Goal: Information Seeking & Learning: Learn about a topic

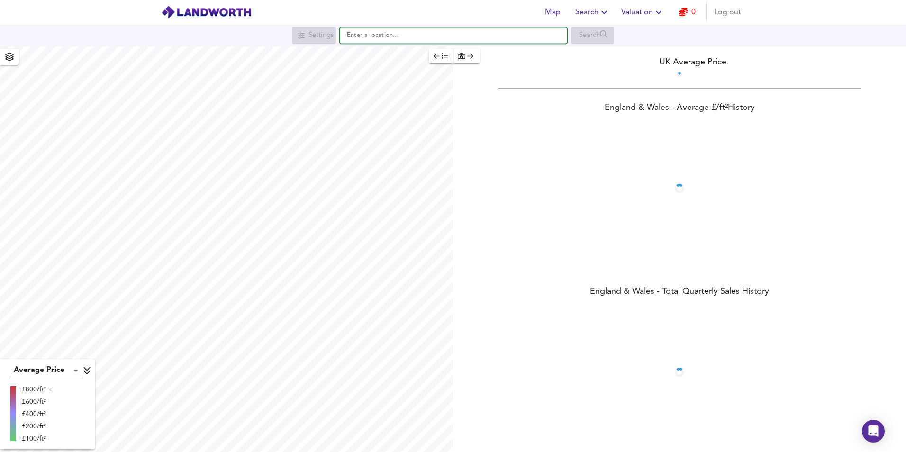
click at [386, 36] on input "text" at bounding box center [454, 35] width 228 height 16
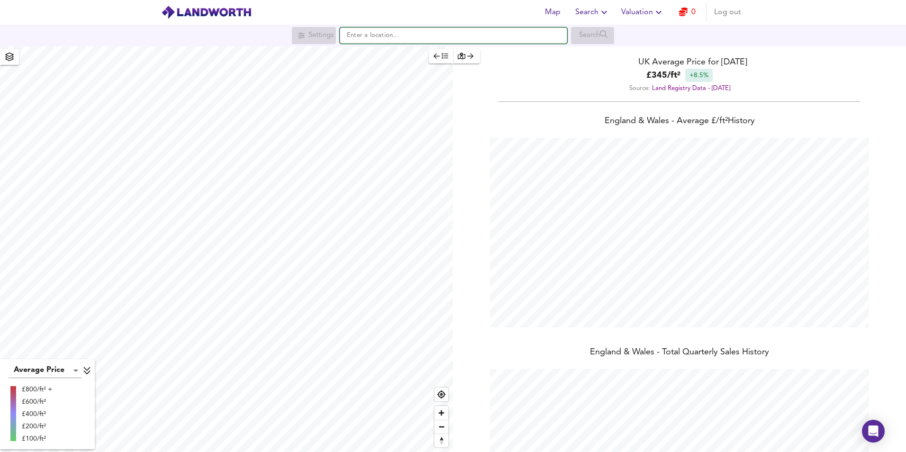
scroll to position [452, 906]
click at [411, 37] on input "text" at bounding box center [454, 35] width 228 height 16
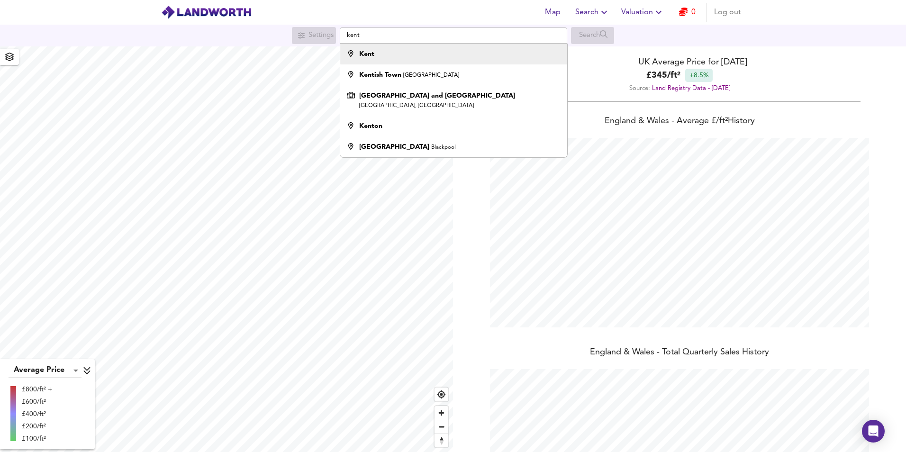
click at [401, 54] on div "Kent" at bounding box center [452, 53] width 218 height 9
type input "Kent"
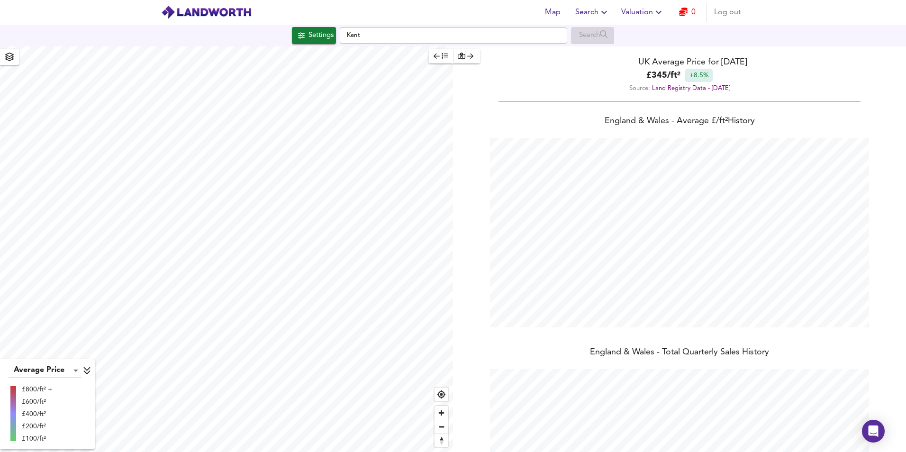
checkbox input "false"
checkbox input "true"
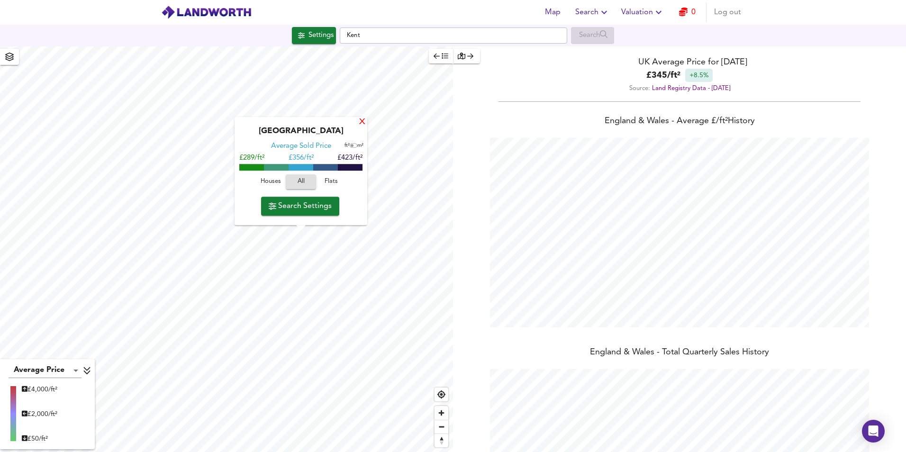
click at [366, 125] on div "X" at bounding box center [362, 122] width 8 height 9
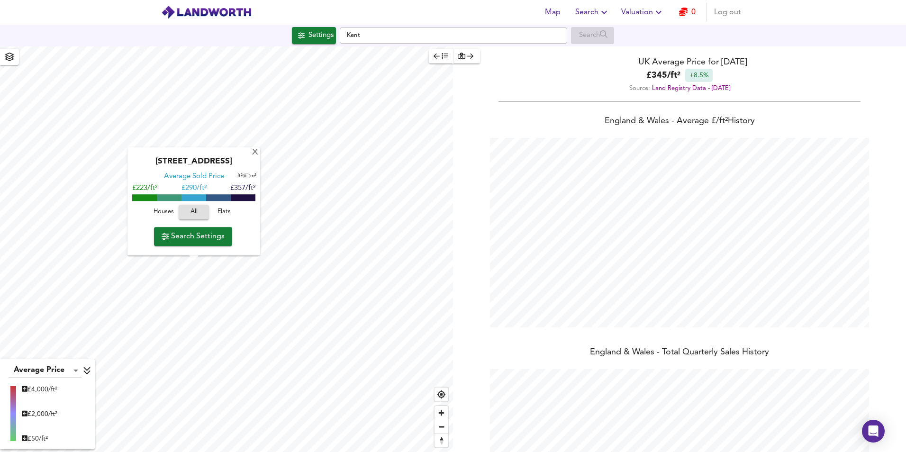
click at [76, 372] on body "Map Search Valuation 0 Log out Settings Kent Search X Chilmington Green Road, T…" at bounding box center [453, 226] width 906 height 452
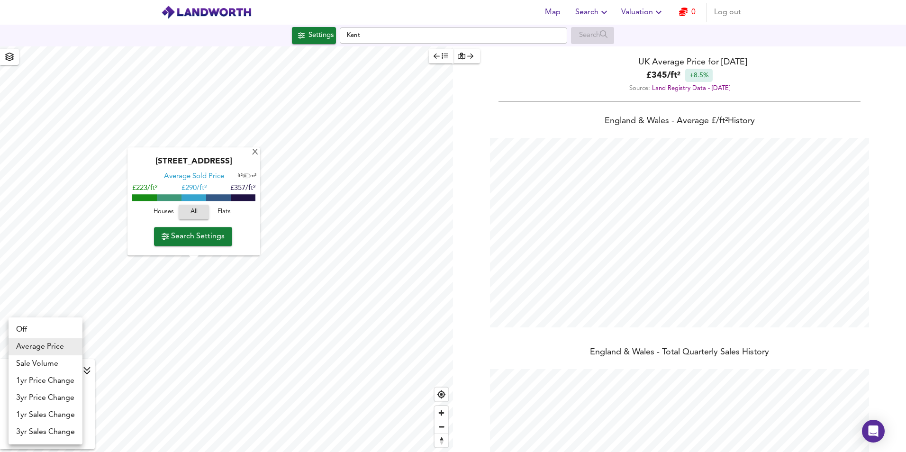
click at [57, 384] on li "1yr Price Change" at bounding box center [46, 381] width 74 height 17
type input "lwc1y"
checkbox input "false"
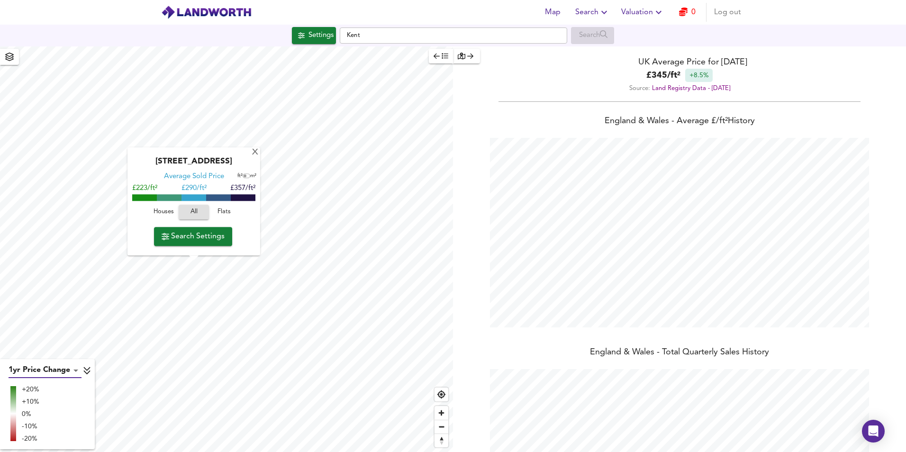
click at [73, 374] on body "Map Search Valuation 0 Log out Settings Kent Search X Chilmington Green Road, T…" at bounding box center [453, 226] width 906 height 452
click at [47, 404] on li "1yr Sales Change" at bounding box center [46, 404] width 74 height 17
type input "sc1y"
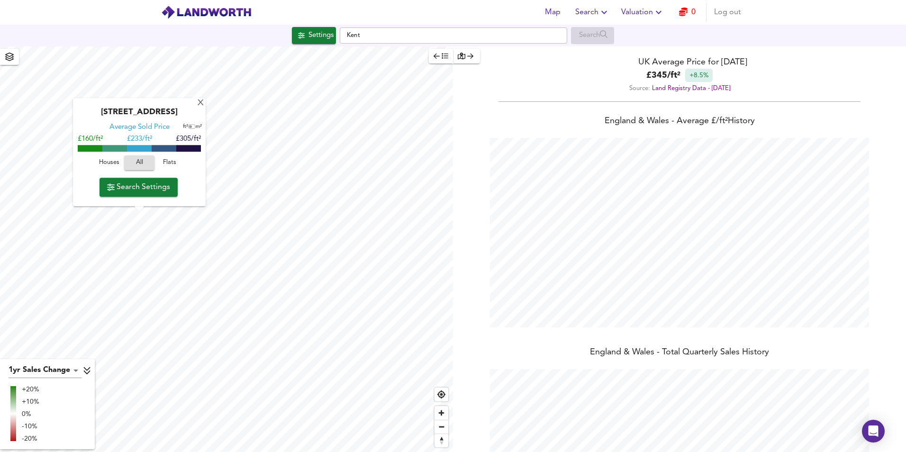
click at [187, 205] on div "Peelers Way, B77 1DS Average Sold Price ft² m² £160/ft² £ 233/ft² £305/ft² Hous…" at bounding box center [139, 153] width 133 height 108
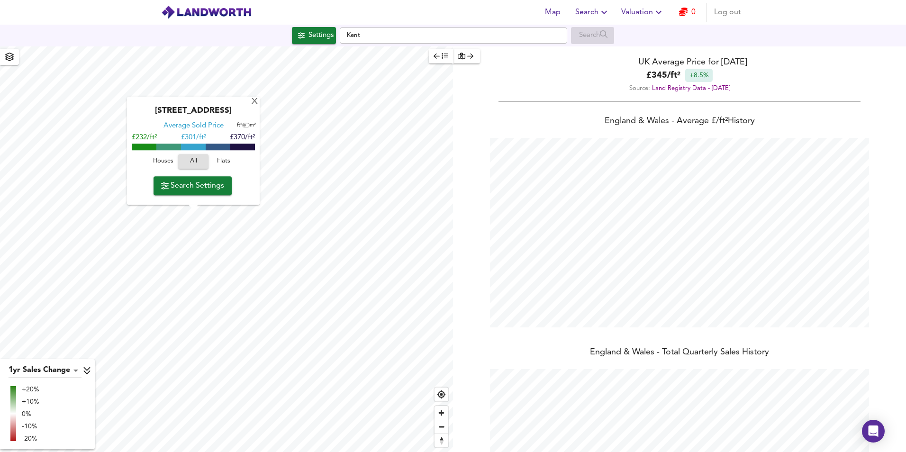
click at [248, 101] on div "Glascote Road, B77 2BT Average Sold Price ft² m² £232/ft² £ 301/ft² £370/ft² Ho…" at bounding box center [193, 151] width 133 height 108
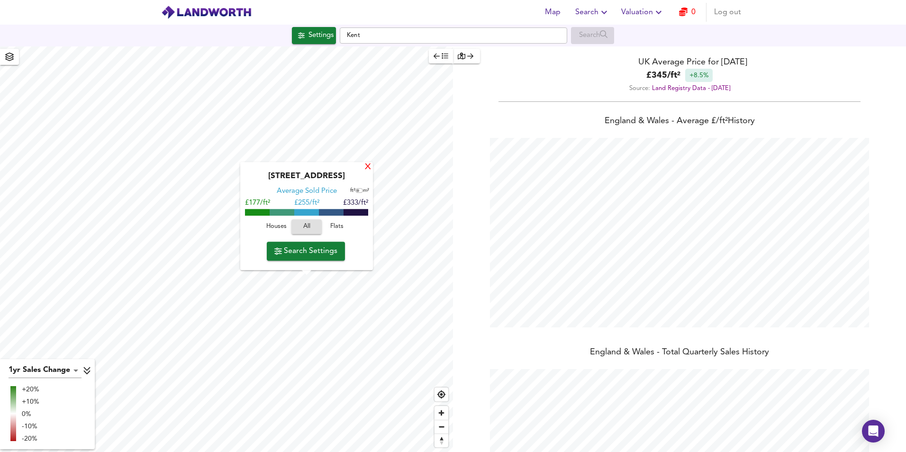
click at [368, 165] on div "X" at bounding box center [368, 167] width 8 height 9
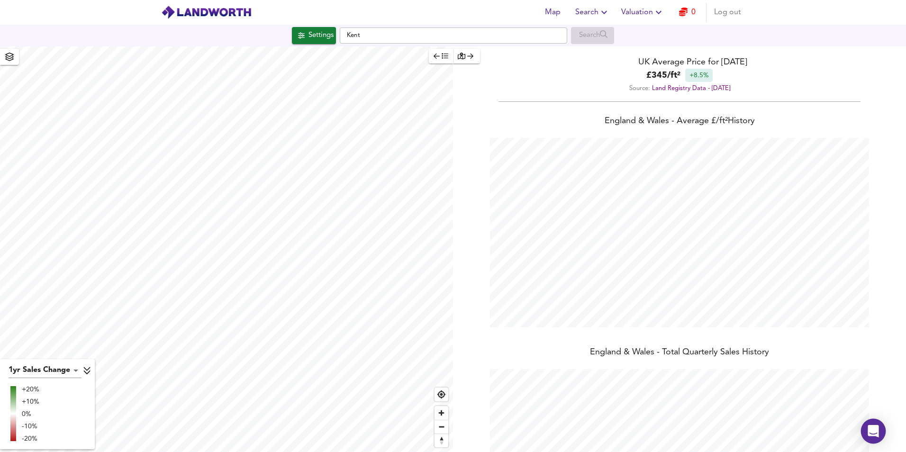
click at [868, 420] on body "Map Search Valuation 0 Log out Settings Kent Search 1yr Sales Change sc1y +20% …" at bounding box center [453, 226] width 906 height 452
click at [873, 430] on icon "Open Intercom Messenger" at bounding box center [873, 431] width 11 height 12
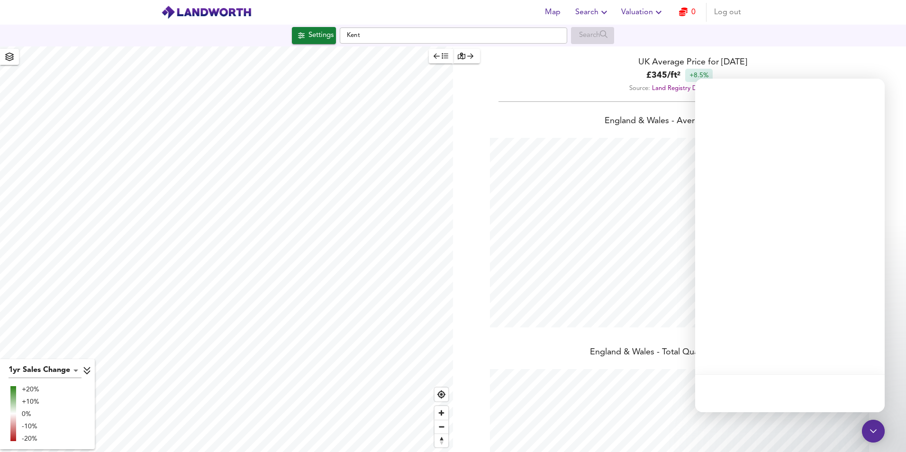
scroll to position [0, 0]
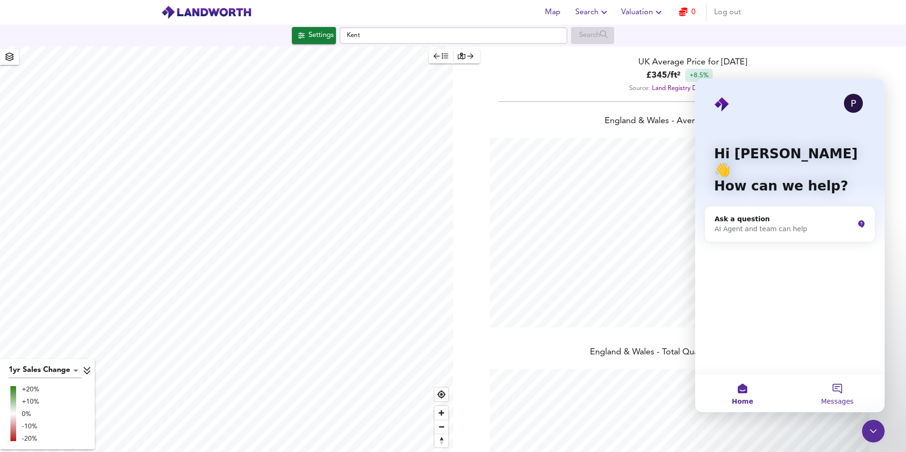
click at [833, 393] on button "Messages" at bounding box center [837, 394] width 95 height 38
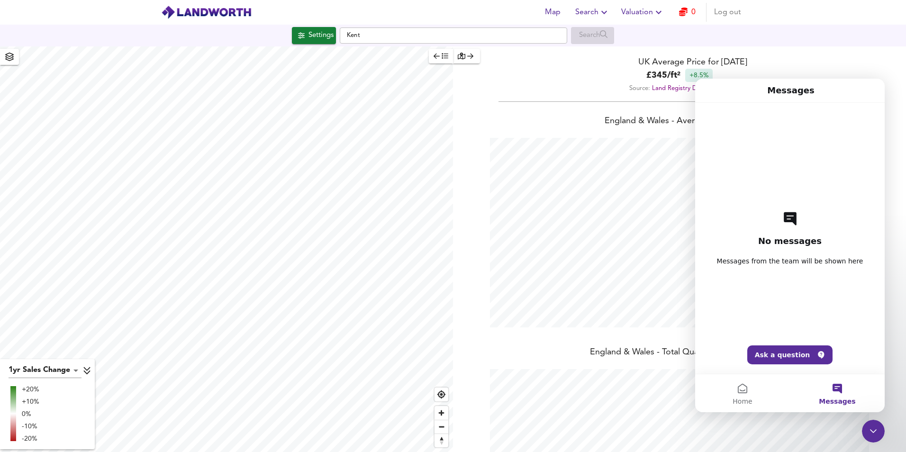
click at [727, 8] on span "Log out" at bounding box center [727, 12] width 27 height 13
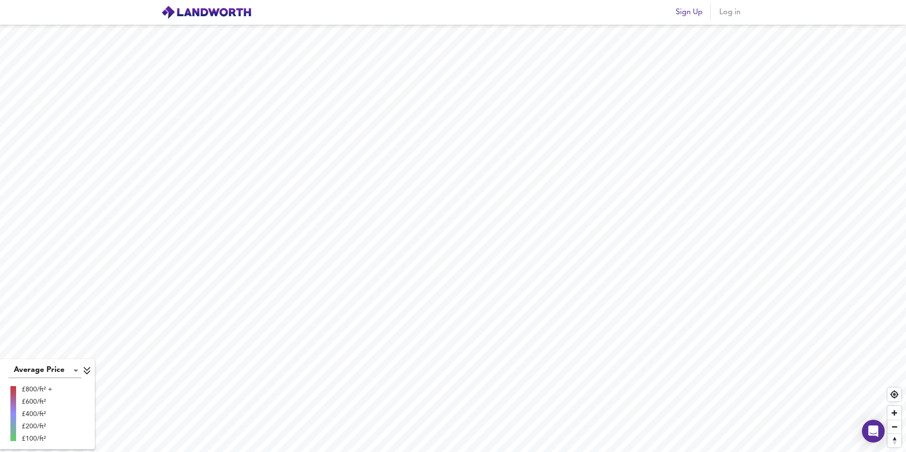
click at [736, 8] on span "Log in" at bounding box center [730, 12] width 23 height 13
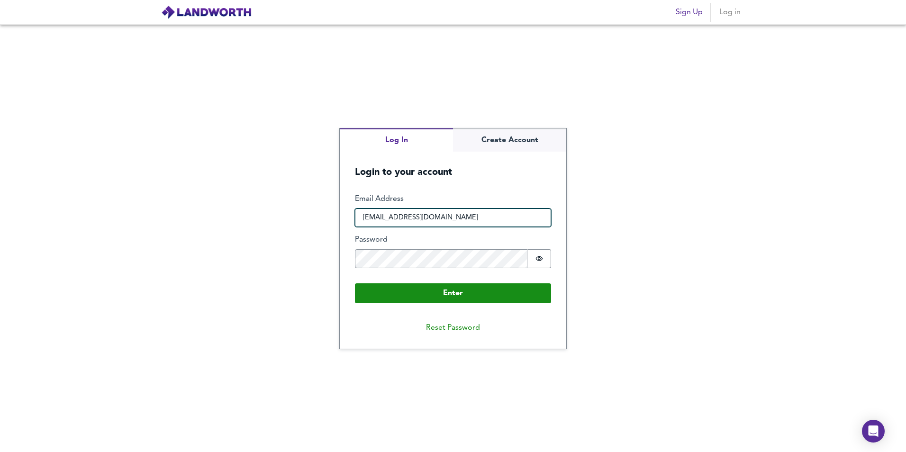
click at [420, 216] on input "miamilesbarton07@gmail.com" at bounding box center [453, 218] width 196 height 19
type input "josephmwilkes@gmail.com"
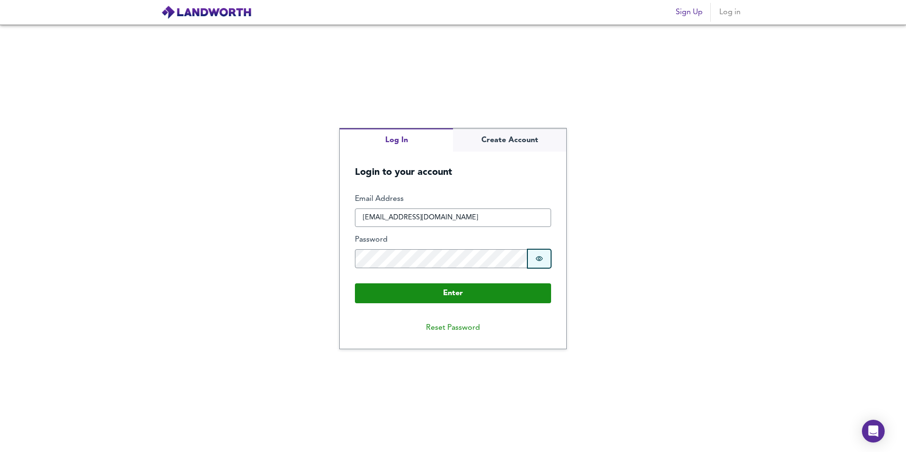
drag, startPoint x: 543, startPoint y: 256, endPoint x: 531, endPoint y: 262, distance: 13.8
click at [543, 256] on button "Password is hidden" at bounding box center [540, 258] width 24 height 19
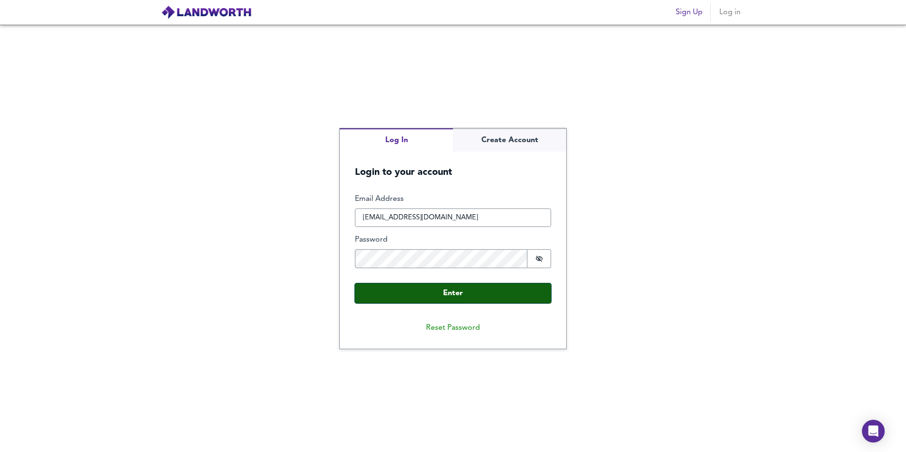
click at [463, 293] on button "Enter" at bounding box center [453, 293] width 196 height 20
